Goal: Find specific page/section: Find specific page/section

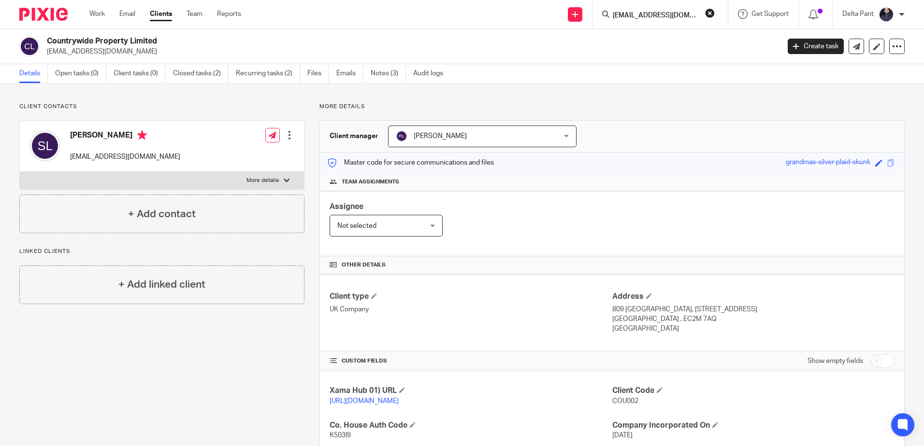
scroll to position [0, 41]
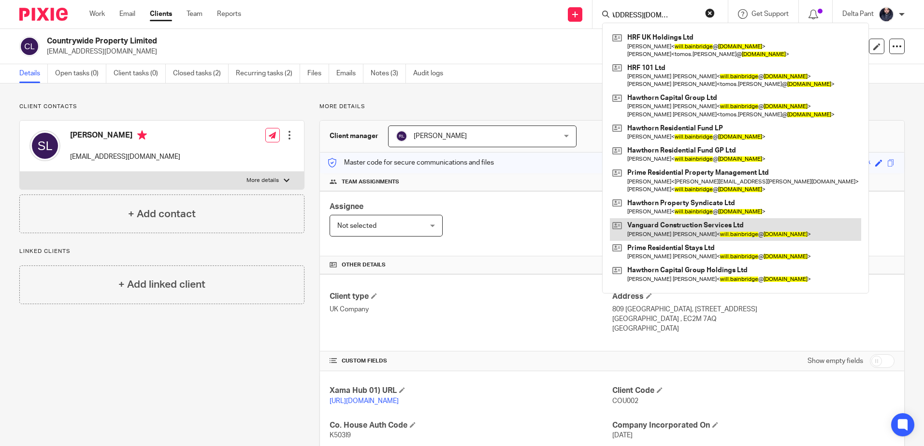
type input "[EMAIL_ADDRESS][DOMAIN_NAME]"
click at [671, 230] on link at bounding box center [735, 229] width 251 height 22
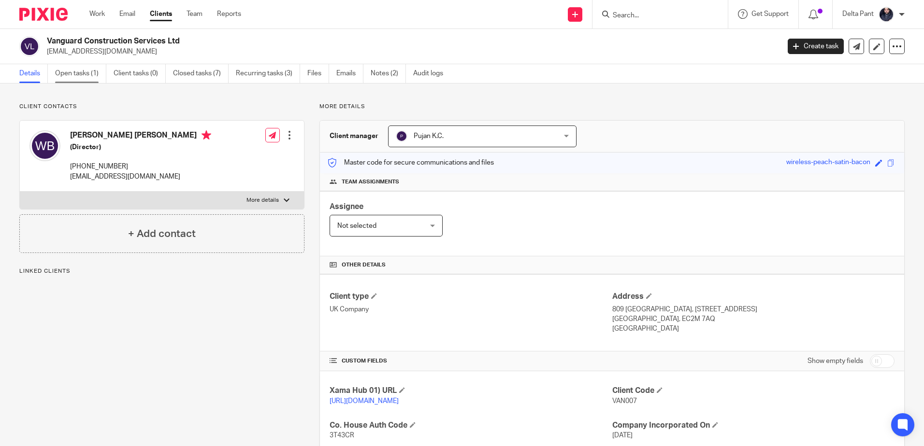
click at [80, 74] on link "Open tasks (1)" at bounding box center [80, 73] width 51 height 19
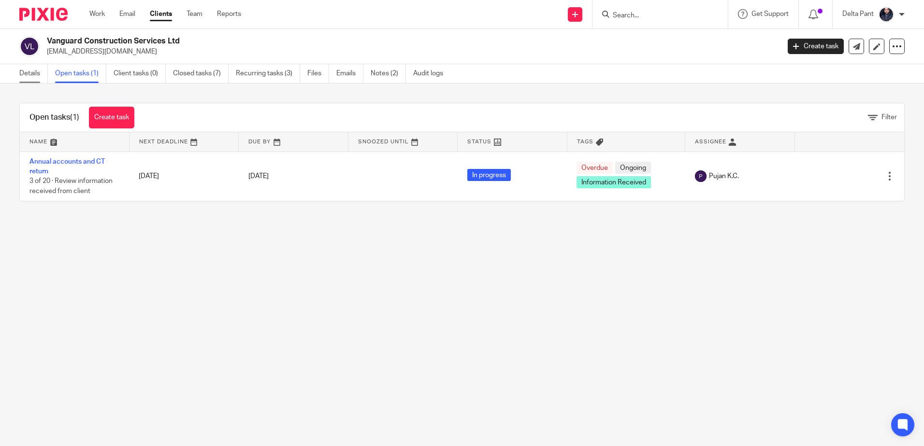
click at [30, 72] on link "Details" at bounding box center [33, 73] width 29 height 19
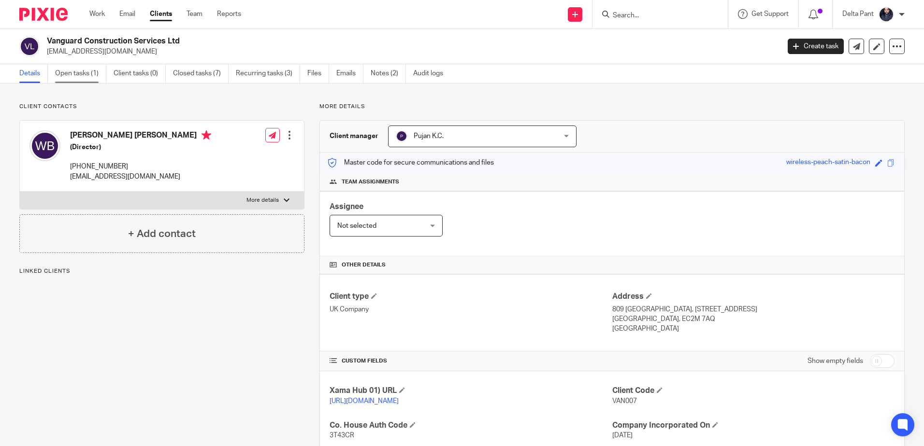
click at [75, 76] on link "Open tasks (1)" at bounding box center [80, 73] width 51 height 19
